Goal: Task Accomplishment & Management: Manage account settings

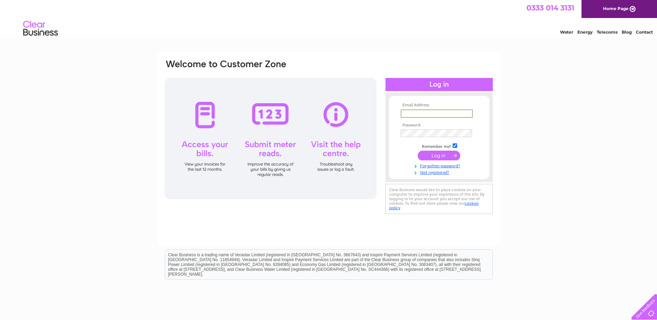
click at [418, 111] on input "text" at bounding box center [437, 113] width 72 height 8
drag, startPoint x: 461, startPoint y: 110, endPoint x: 395, endPoint y: 114, distance: 65.9
click at [395, 114] on form "Email Address: blackwaterfootgarage Password:" at bounding box center [439, 139] width 100 height 72
type input "[EMAIL_ADDRESS][DOMAIN_NAME]"
click at [442, 153] on input "submit" at bounding box center [439, 156] width 43 height 10
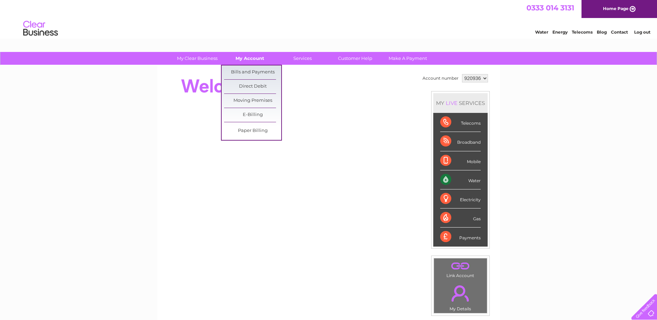
click at [257, 56] on link "My Account" at bounding box center [249, 58] width 57 height 13
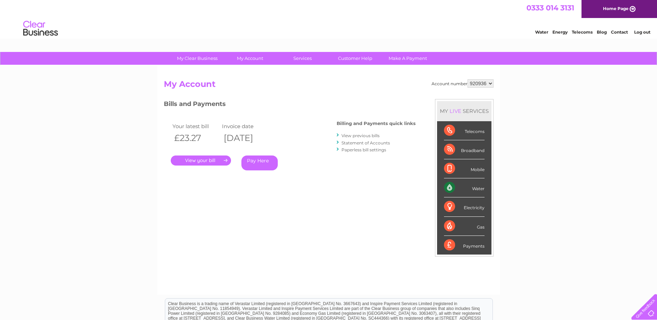
click at [205, 162] on link "." at bounding box center [201, 160] width 60 height 10
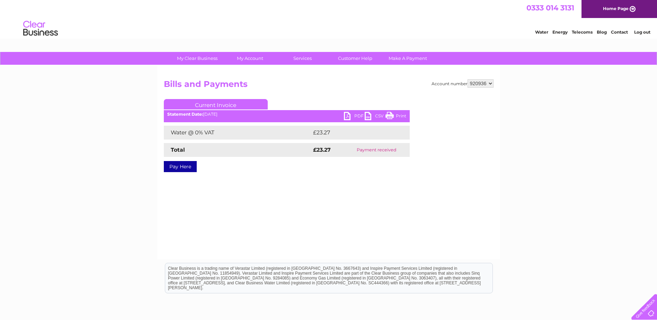
click at [345, 117] on link "PDF" at bounding box center [354, 117] width 21 height 10
